Goal: Information Seeking & Learning: Learn about a topic

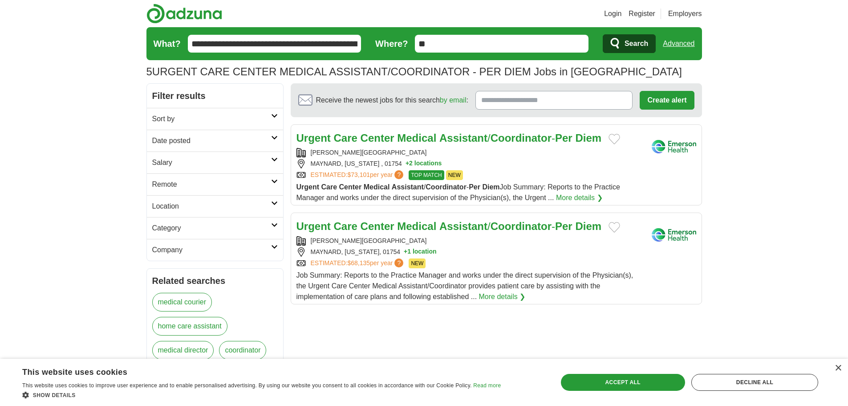
click at [257, 183] on h2 "Remote" at bounding box center [211, 184] width 119 height 11
click at [186, 201] on div "Remote jobs" at bounding box center [215, 205] width 136 height 21
click at [183, 206] on link "Remote jobs" at bounding box center [172, 206] width 40 height 8
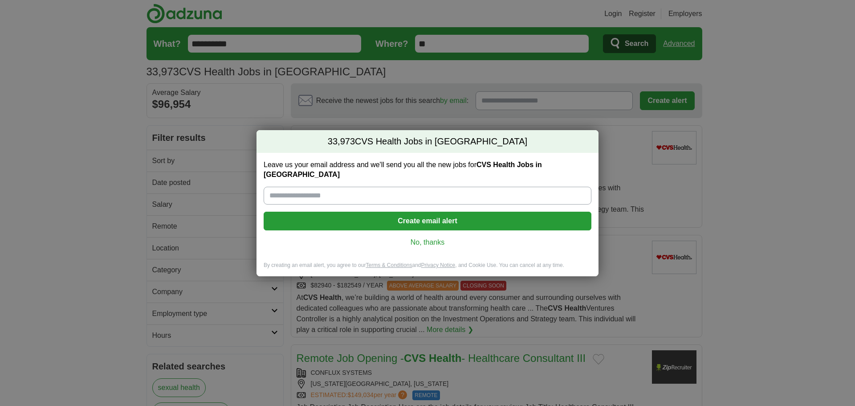
click at [432, 237] on link "No, thanks" at bounding box center [428, 242] width 314 height 10
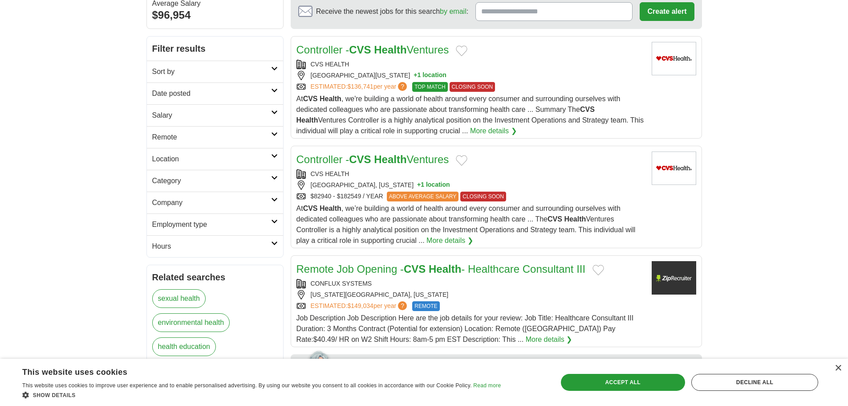
scroll to position [134, 0]
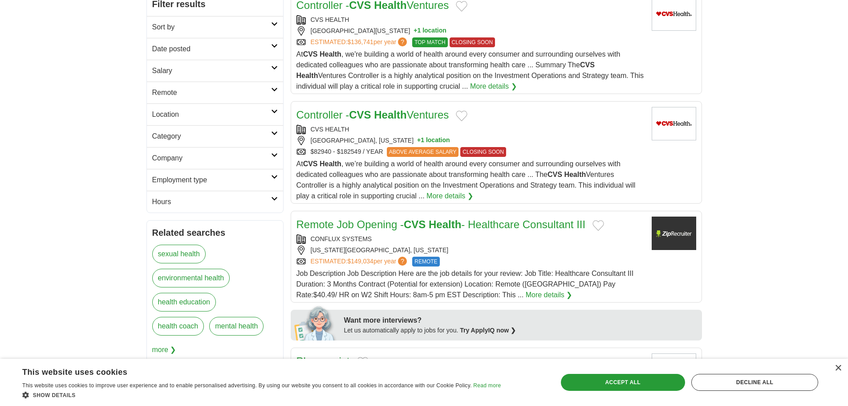
click at [486, 224] on link "Remote Job Opening - CVS Health - Healthcare Consultant III" at bounding box center [442, 224] width 290 height 12
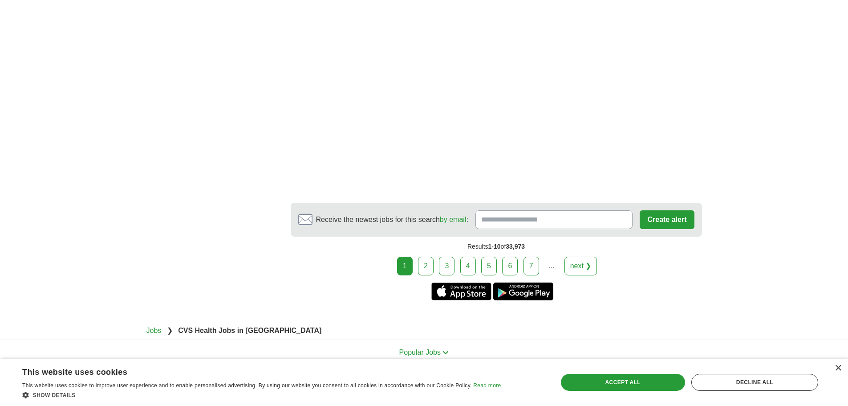
scroll to position [1693, 0]
click at [429, 272] on link "2" at bounding box center [426, 265] width 16 height 19
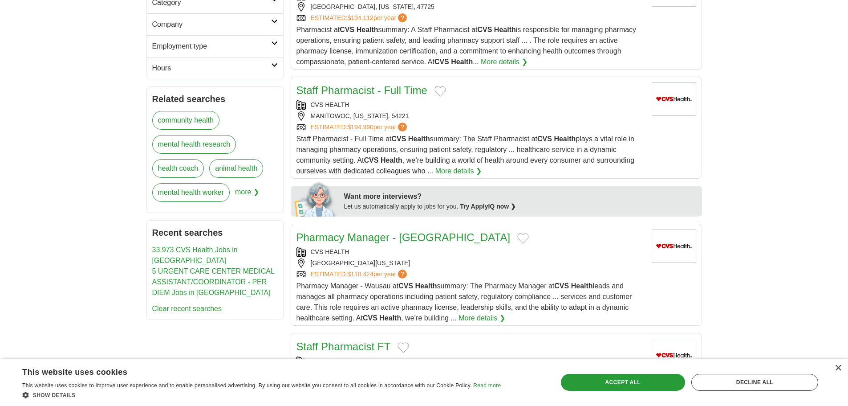
scroll to position [45, 0]
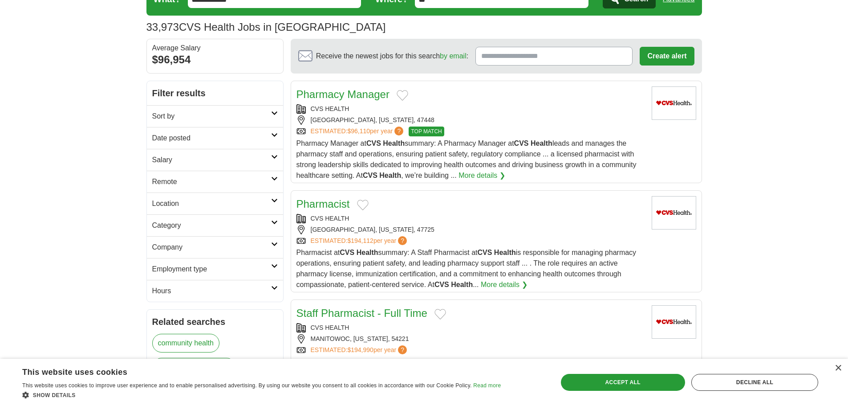
click at [184, 180] on h2 "Remote" at bounding box center [211, 181] width 119 height 11
click at [175, 200] on link "Remote jobs" at bounding box center [172, 203] width 40 height 8
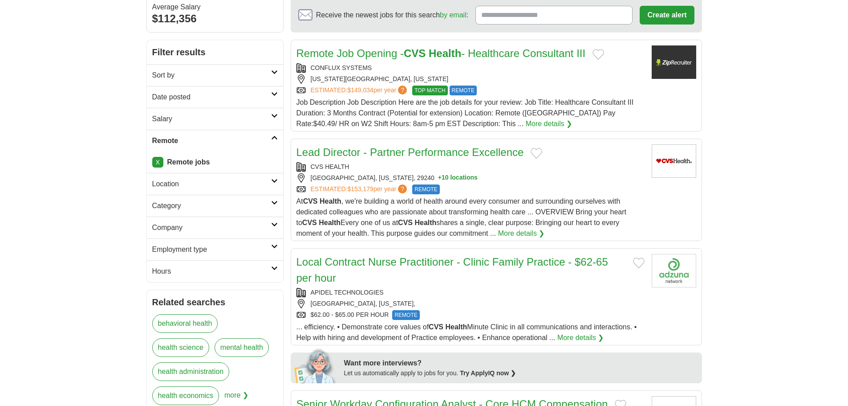
scroll to position [89, 0]
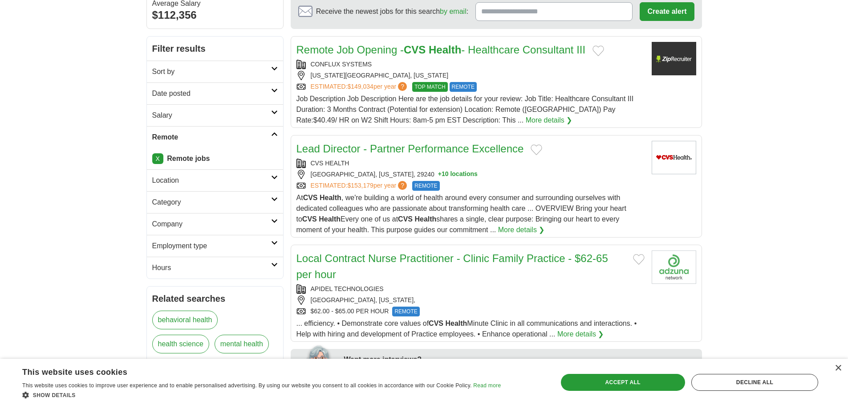
click at [535, 231] on link "More details ❯" at bounding box center [521, 229] width 47 height 11
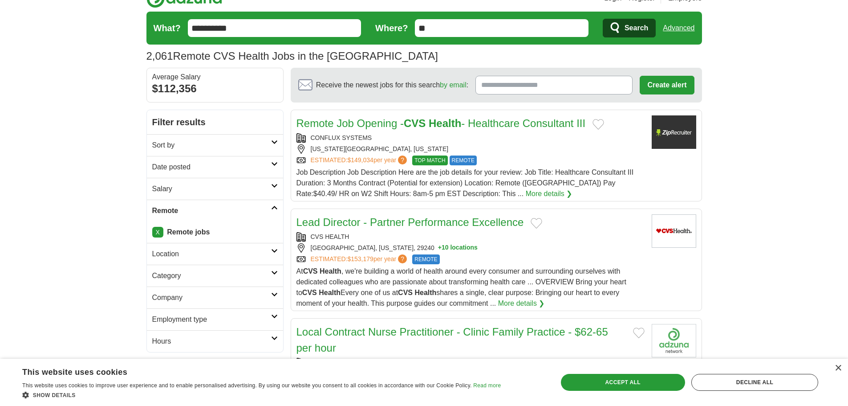
scroll to position [0, 0]
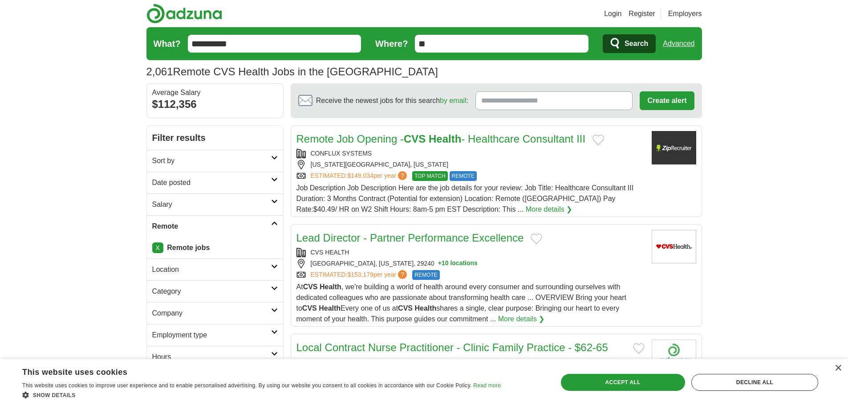
click at [277, 159] on icon at bounding box center [274, 157] width 7 height 4
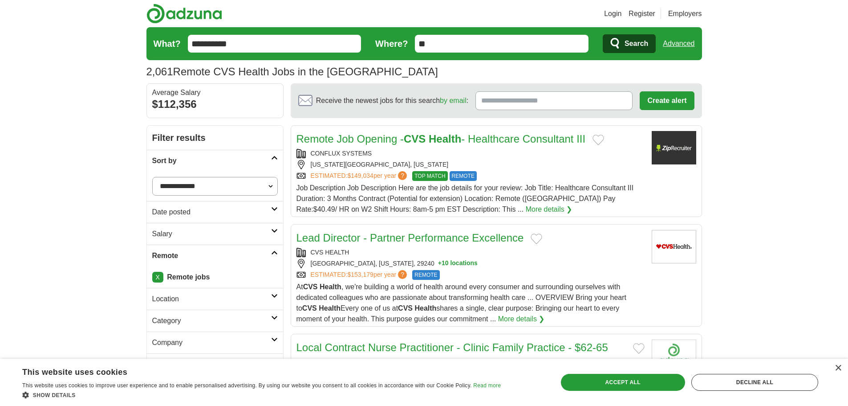
click at [272, 318] on icon at bounding box center [274, 317] width 7 height 4
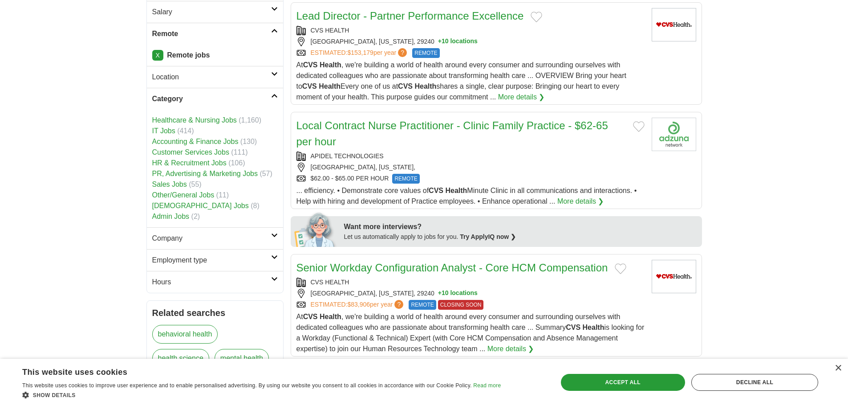
scroll to position [223, 0]
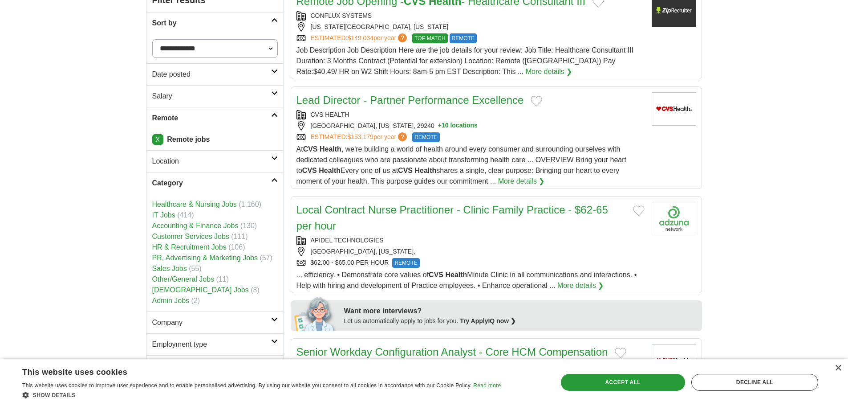
scroll to position [45, 0]
